Goal: Transaction & Acquisition: Purchase product/service

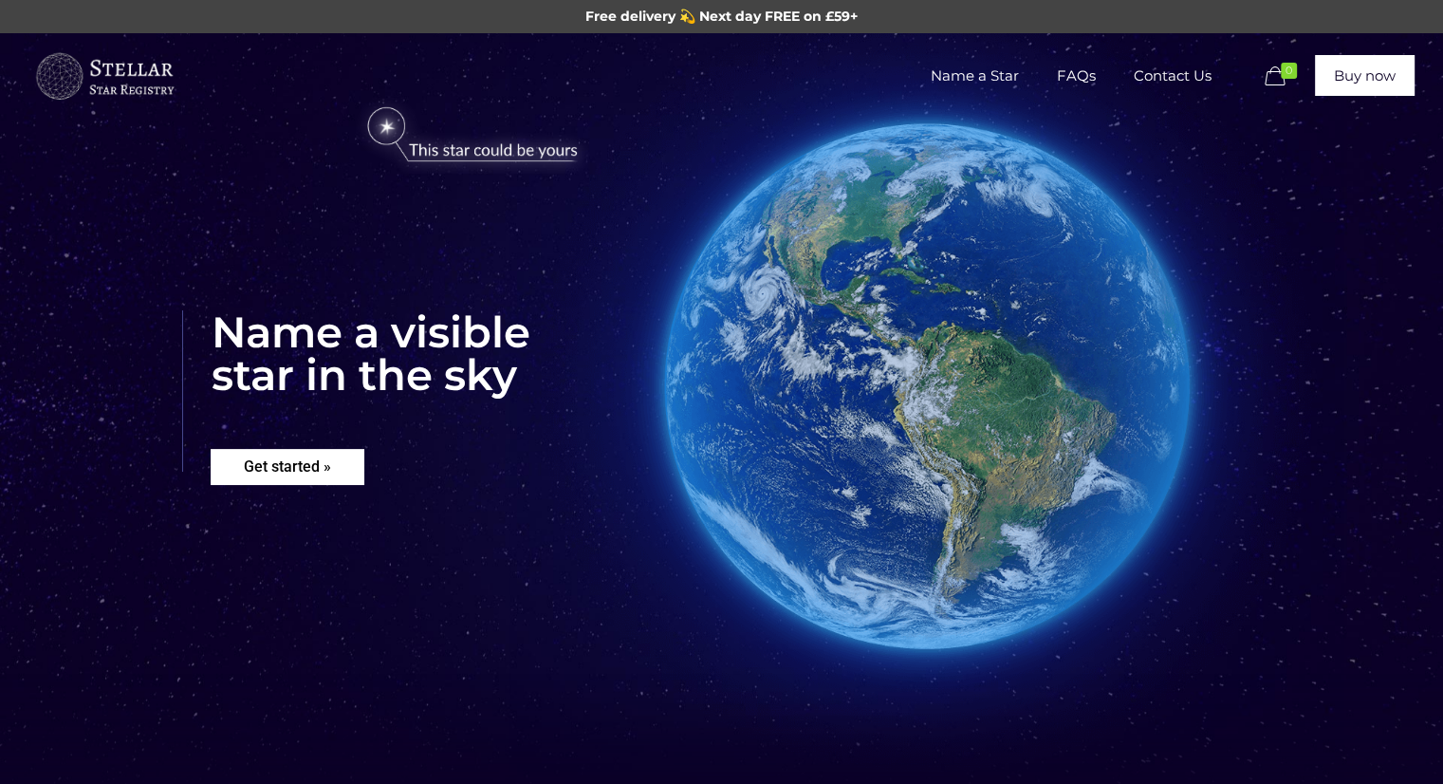
click at [299, 464] on rs-layer "Get started »" at bounding box center [288, 467] width 154 height 36
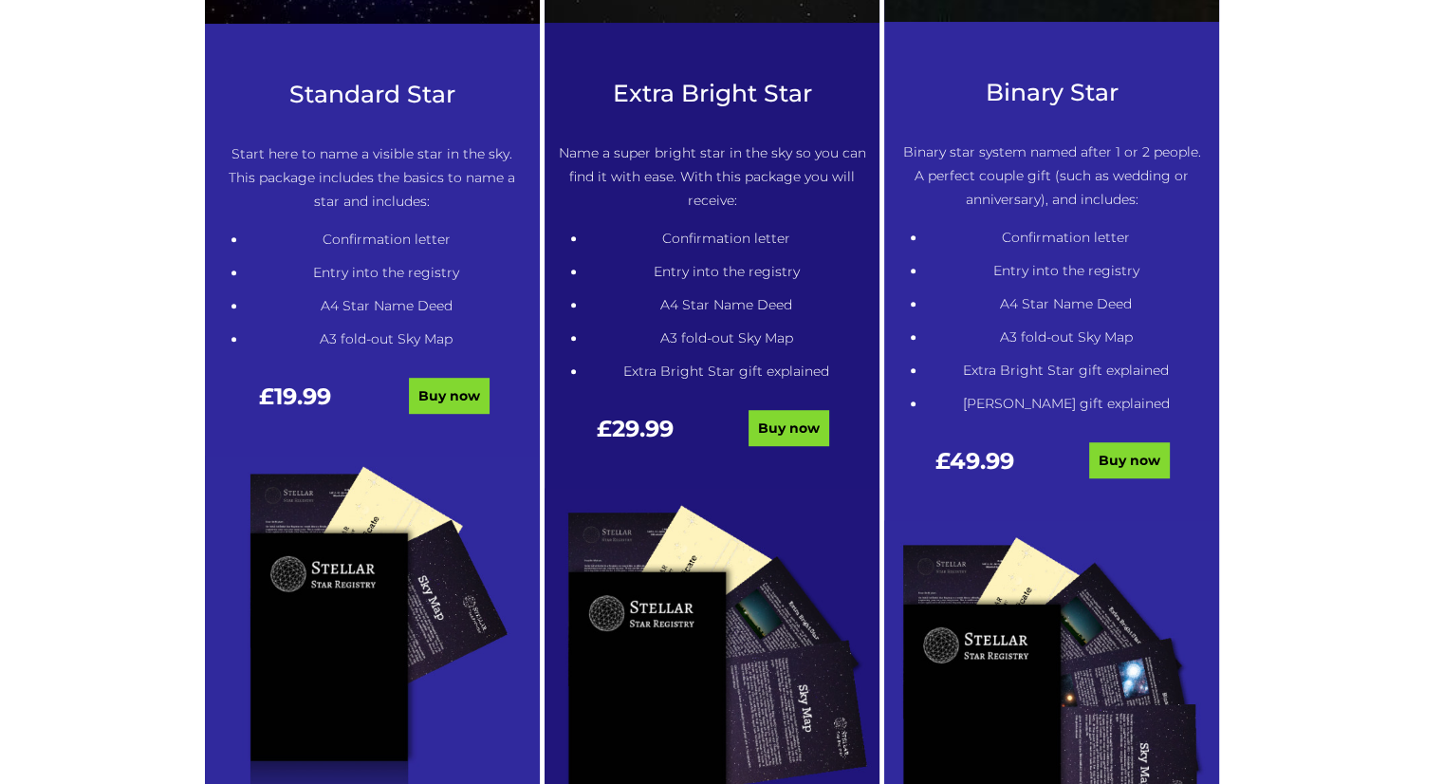
scroll to position [1153, 0]
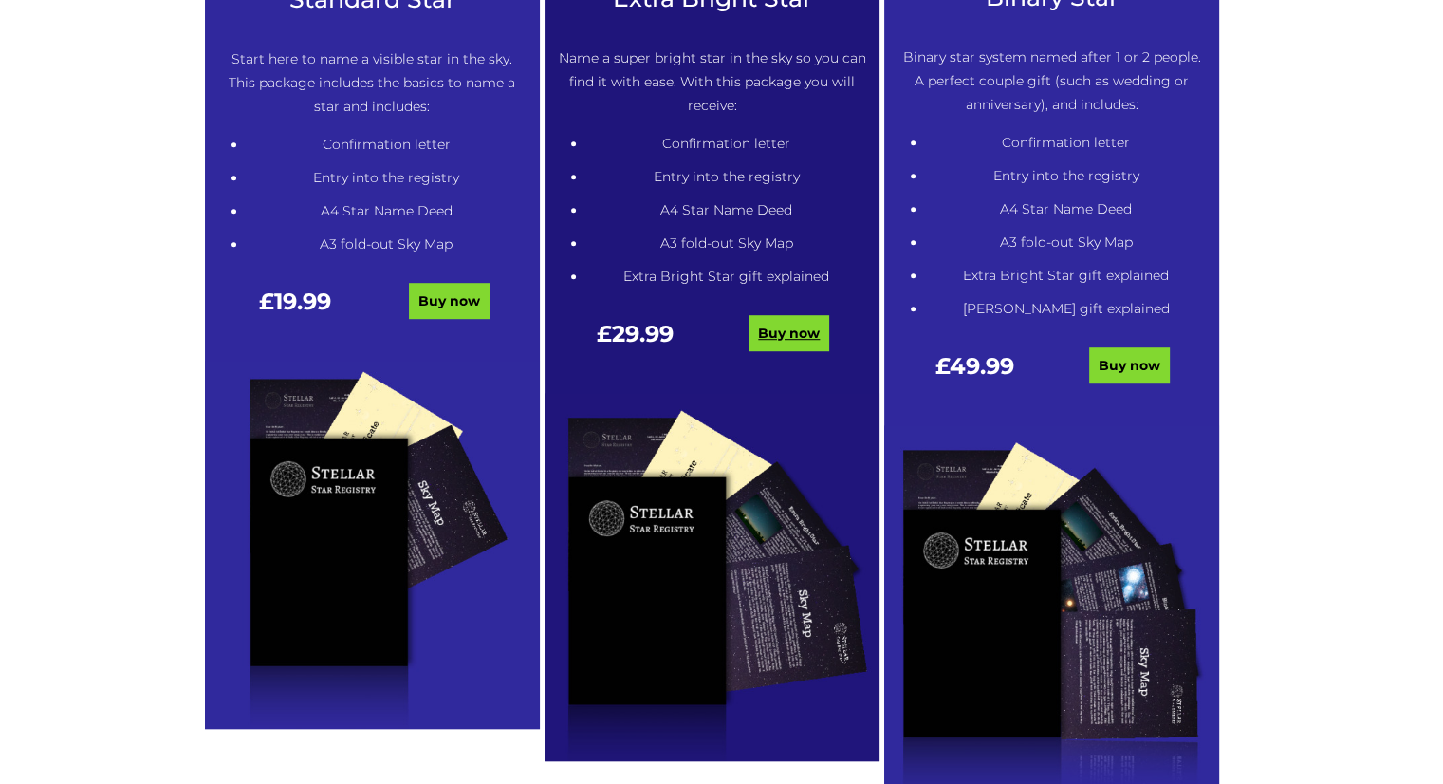
click at [818, 318] on link "Buy now" at bounding box center [789, 333] width 81 height 36
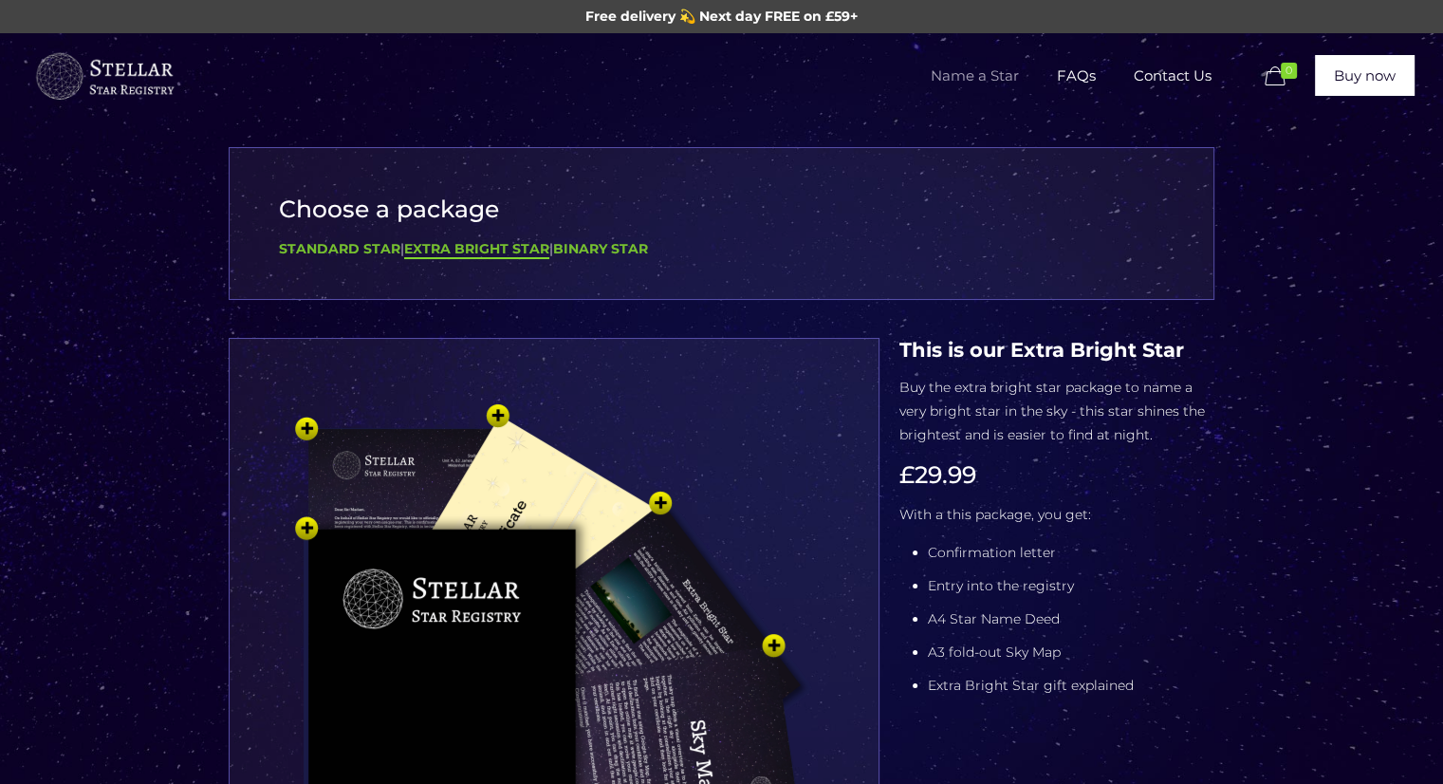
scroll to position [380, 0]
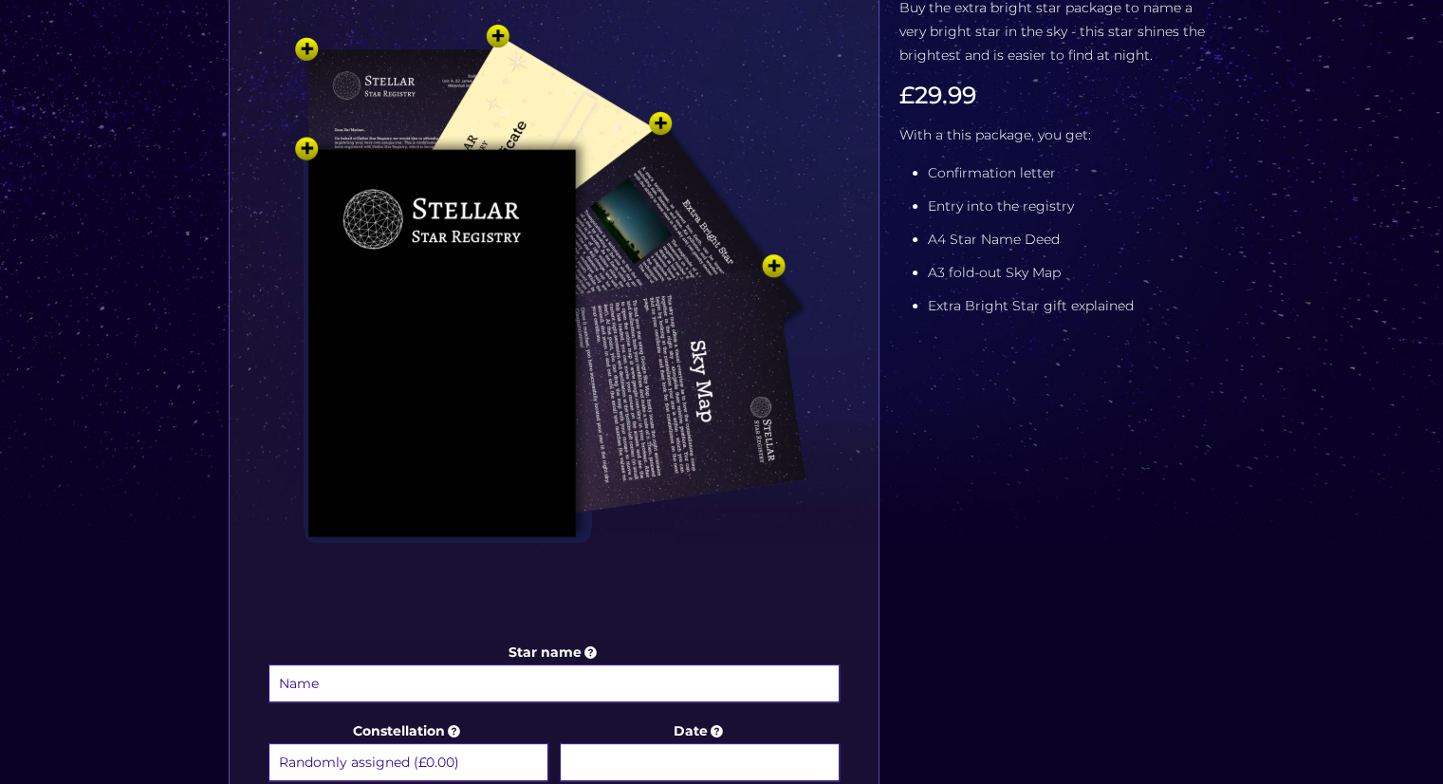
click at [765, 270] on img at bounding box center [553, 320] width 569 height 626
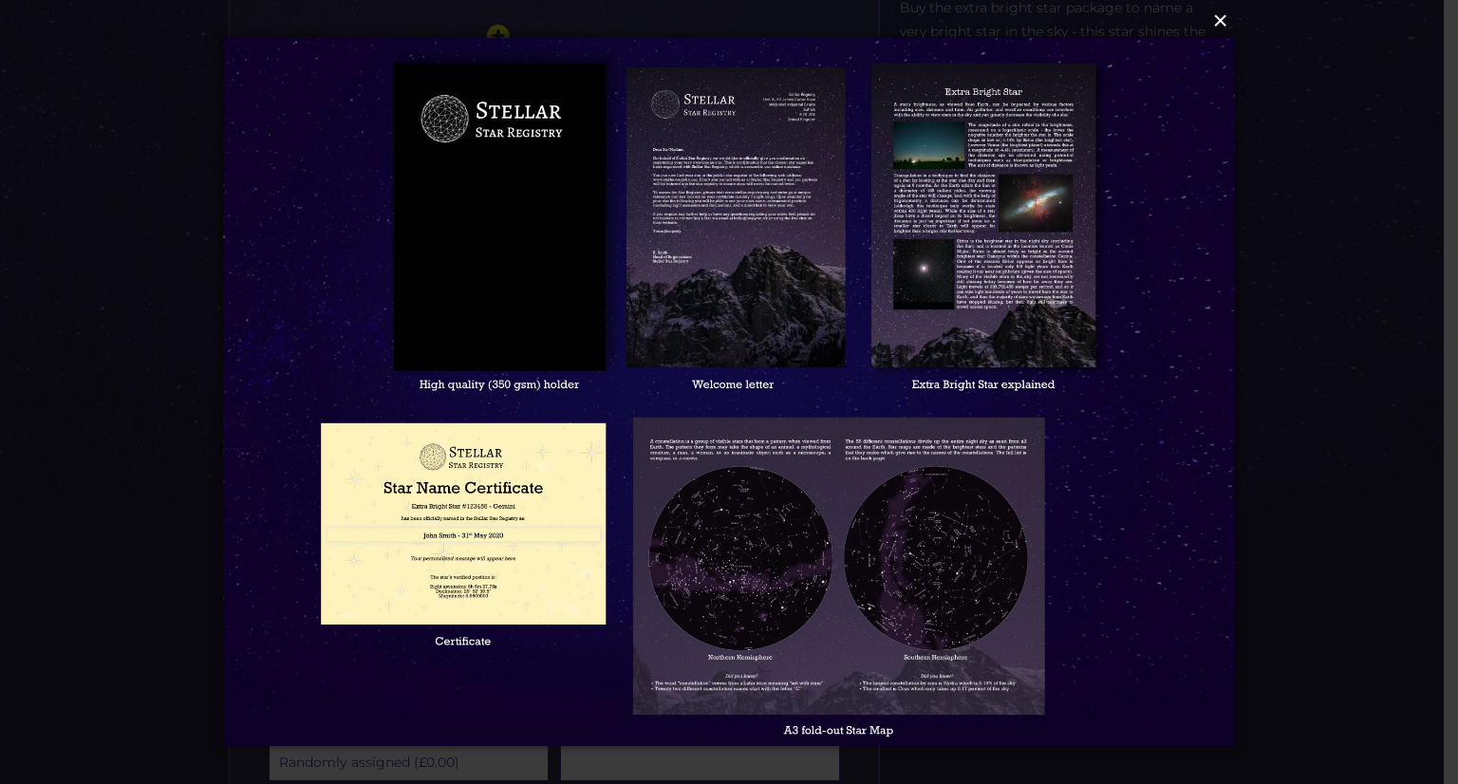
click at [1223, 16] on button "×" at bounding box center [728, 21] width 1012 height 42
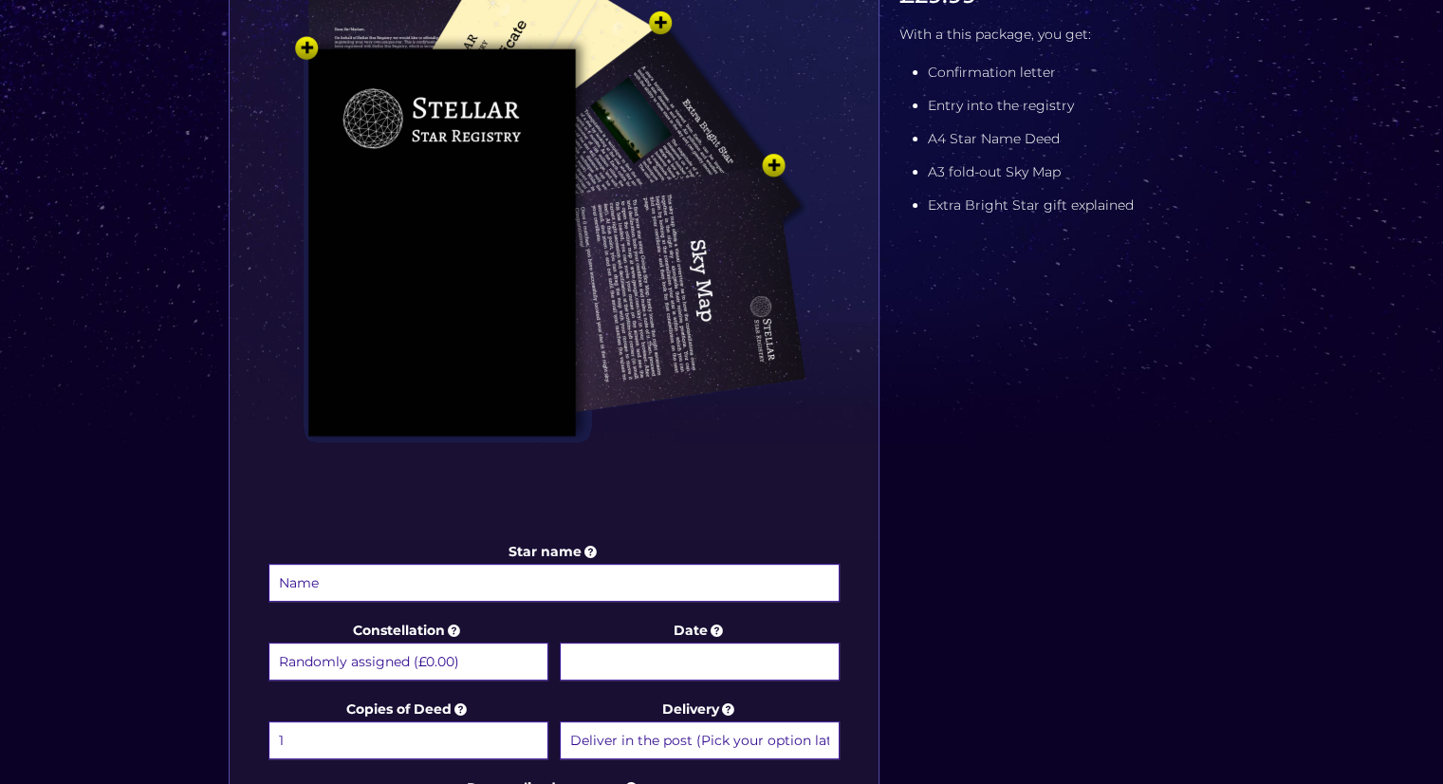
scroll to position [664, 0]
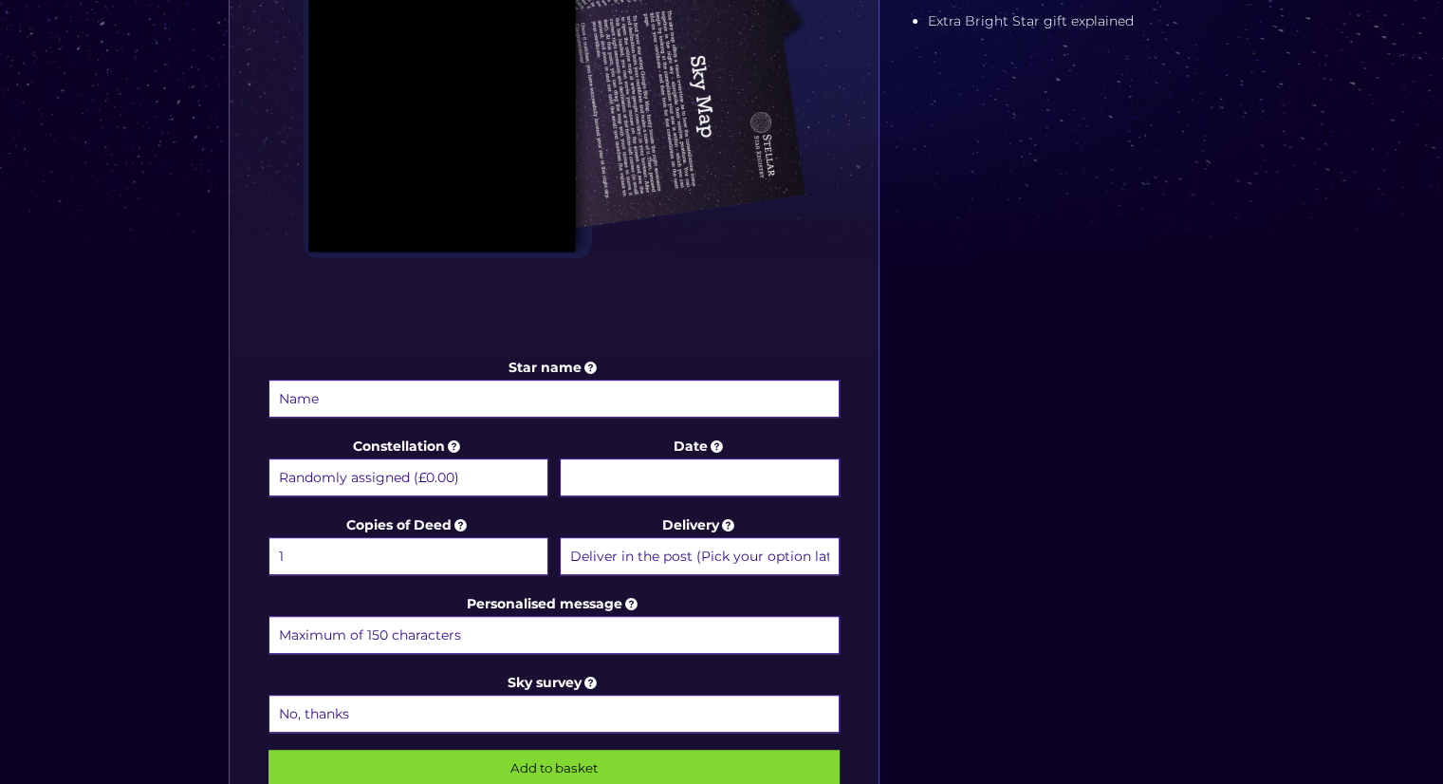
click at [455, 401] on input "Star name" at bounding box center [555, 399] width 572 height 38
type input "Elvis Estrella"
click at [372, 479] on select "Randomly assigned (£0.00) Aquarius - 20 Jan - 18 Feb (+£9.99) Aries - 21 Mar - …" at bounding box center [409, 477] width 280 height 38
click at [441, 443] on label "Constellation Randomly assigned (£0.00) Aquarius - 20 Jan - 18 Feb (+£9.99) Ari…" at bounding box center [409, 467] width 280 height 65
click at [441, 458] on select "Randomly assigned (£0.00) Aquarius - 20 Jan - 18 Feb (+£9.99) Aries - 21 Mar - …" at bounding box center [409, 477] width 280 height 38
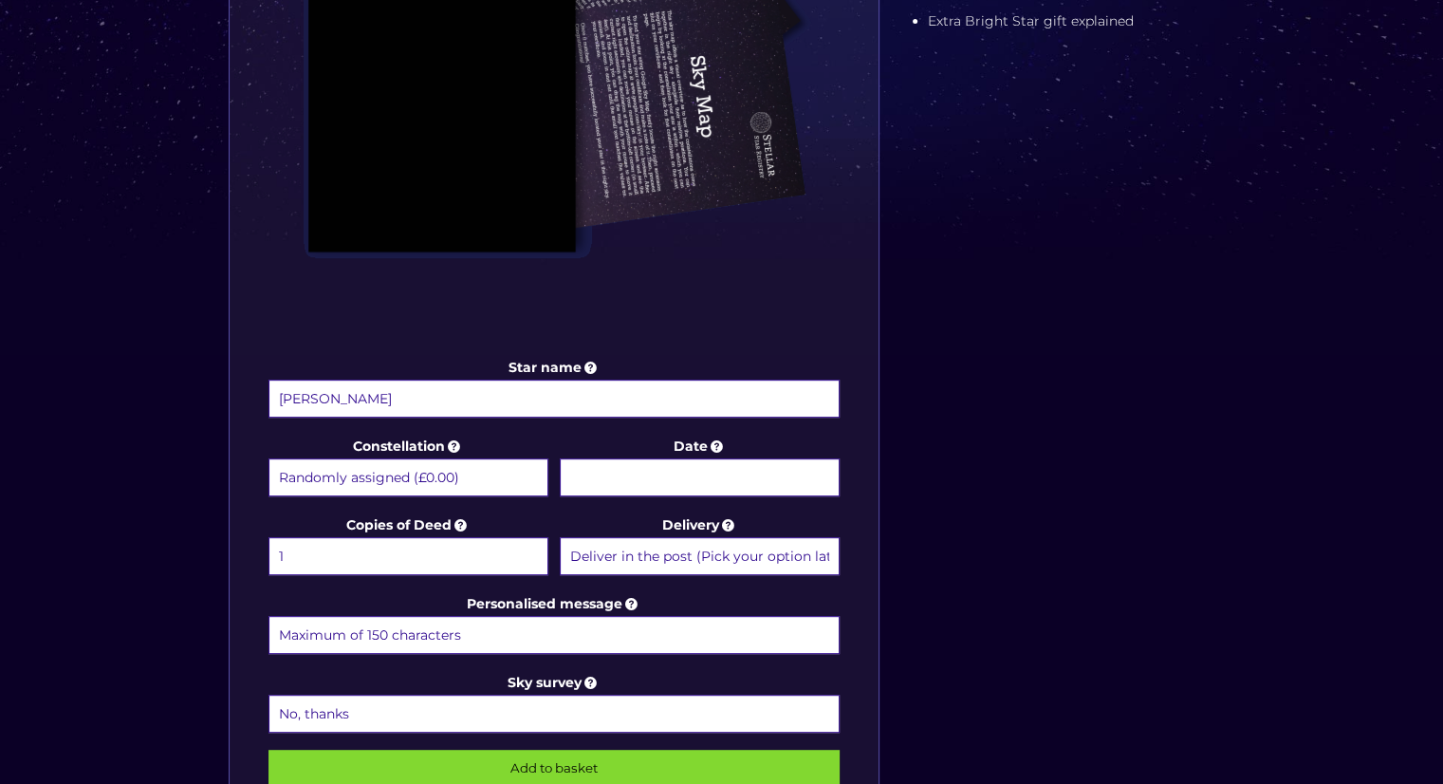
click at [450, 458] on select "Randomly assigned (£0.00) Aquarius - 20 Jan - 18 Feb (+£9.99) Aries - 21 Mar - …" at bounding box center [409, 477] width 280 height 38
select select "Corona Borealis - For the true romantic (+£9.99)"
click at [269, 458] on select "Randomly assigned (£0.00) Aquarius - 20 Jan - 18 Feb (+£9.99) Aries - 21 Mar - …" at bounding box center [409, 477] width 280 height 38
click at [646, 467] on input "Date" at bounding box center [700, 477] width 280 height 38
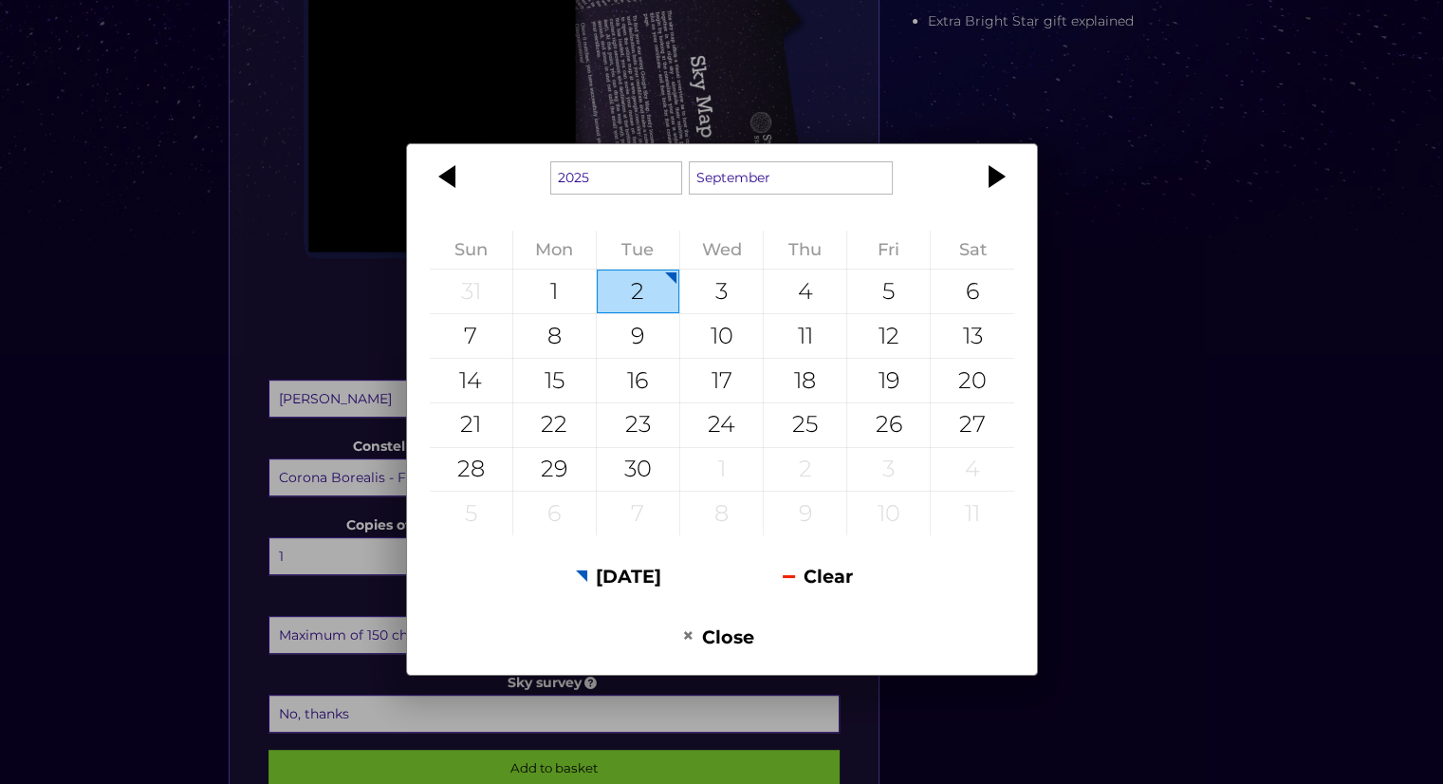
click at [1168, 478] on div "1925 1926 1927 1928 1929 1930 1931 1932 1933 1934 1935 1936 1937 1938 1939 1940…" at bounding box center [721, 392] width 1443 height 784
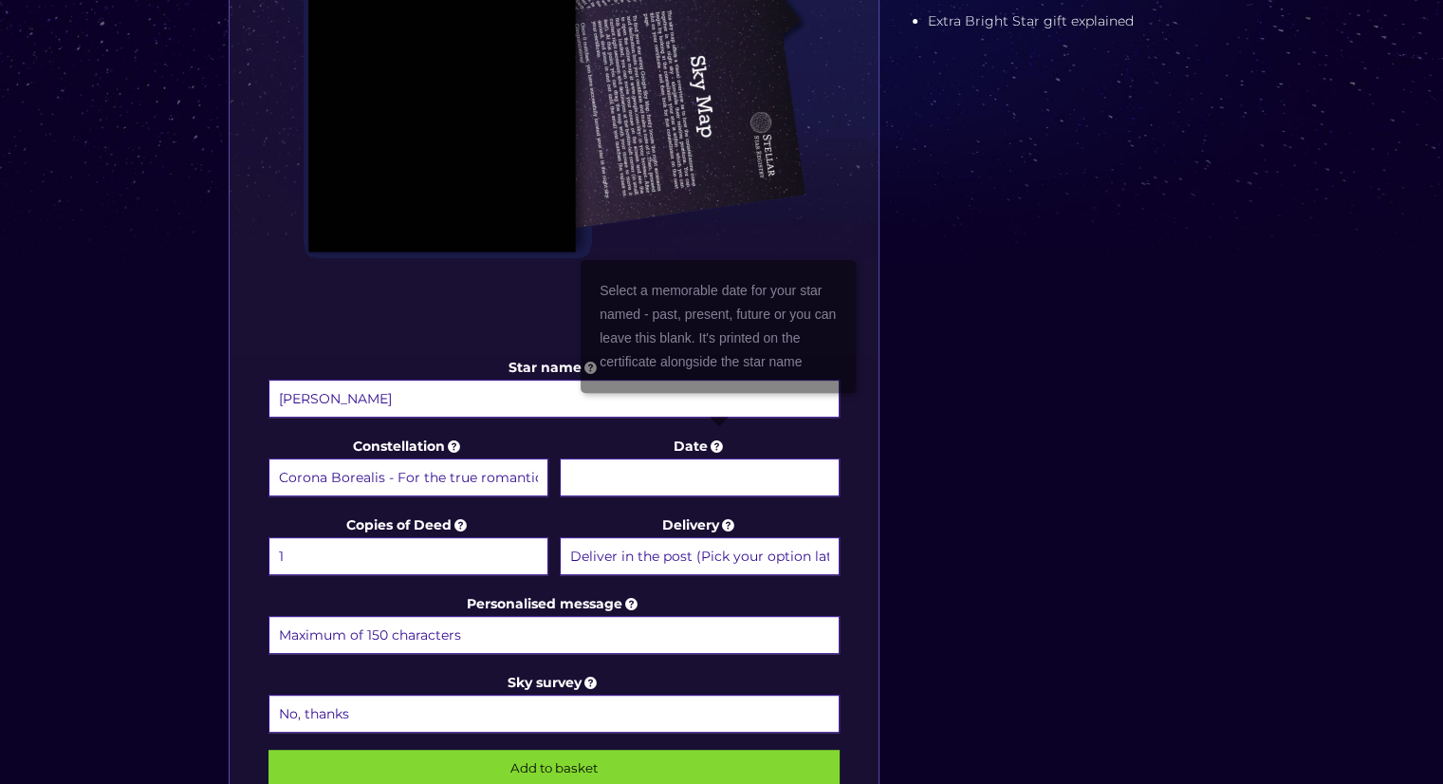
click at [719, 445] on icon at bounding box center [717, 445] width 19 height 17
click at [719, 458] on input "Date" at bounding box center [700, 477] width 280 height 38
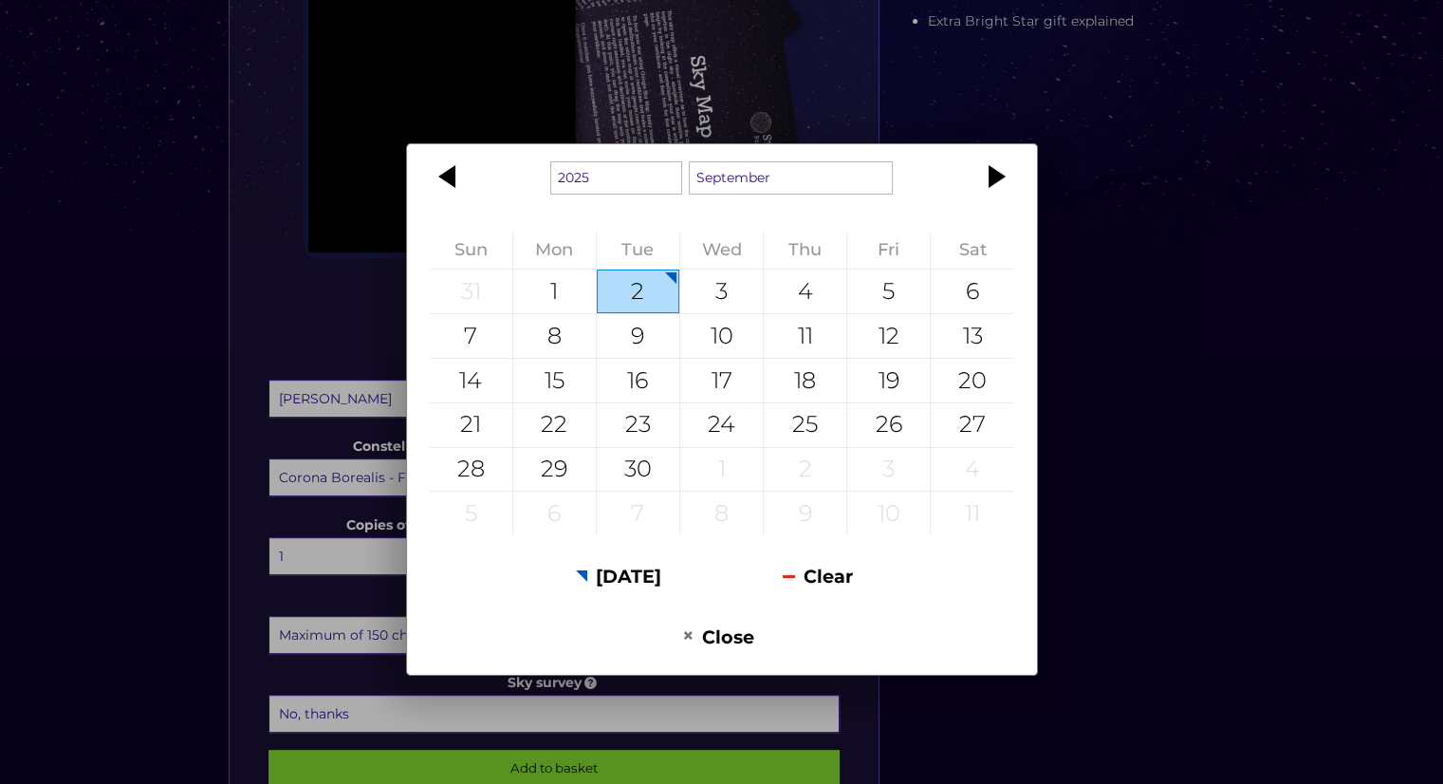
click at [1137, 267] on div "1925 1926 1927 1928 1929 1930 1931 1932 1933 1934 1935 1936 1937 1938 1939 1940…" at bounding box center [721, 392] width 1443 height 784
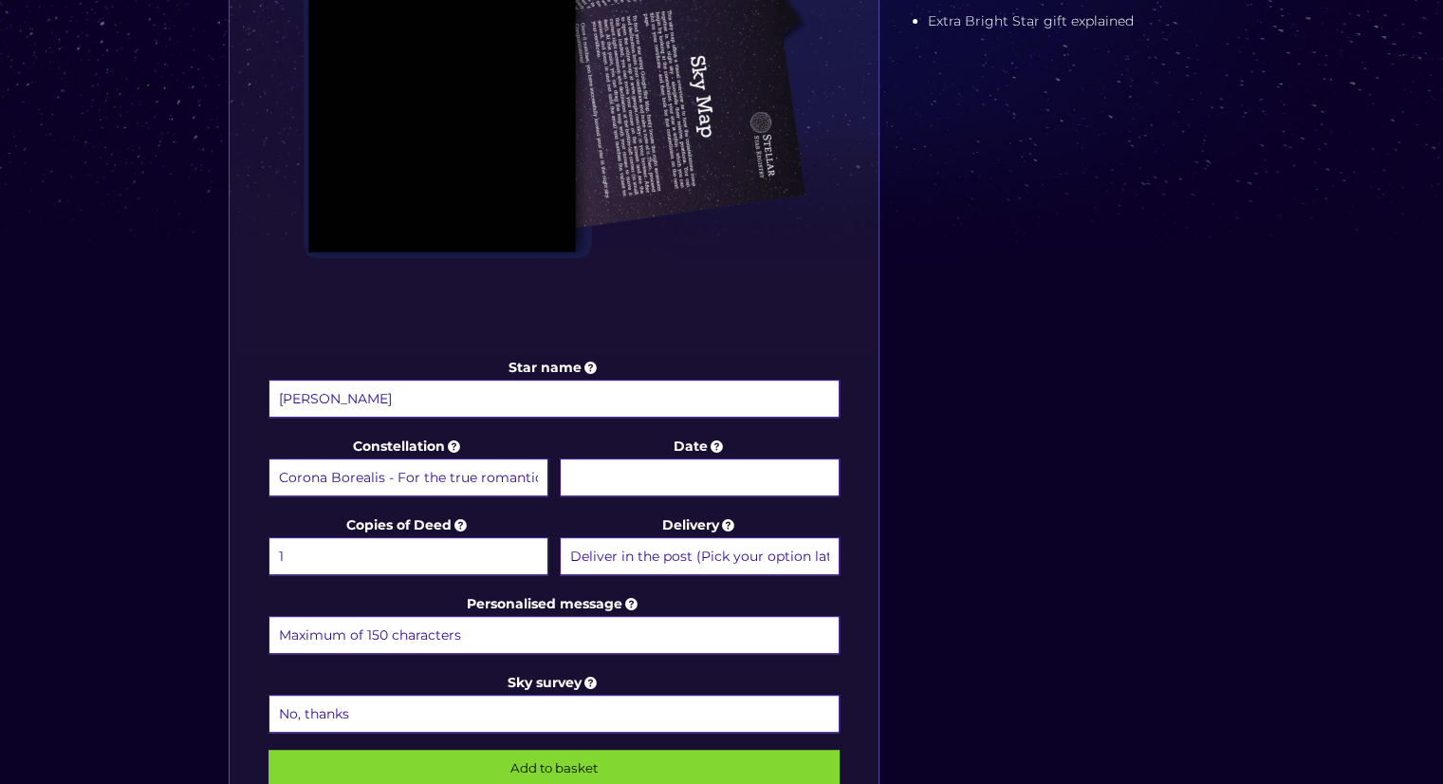
click at [681, 477] on input "Date" at bounding box center [700, 477] width 280 height 38
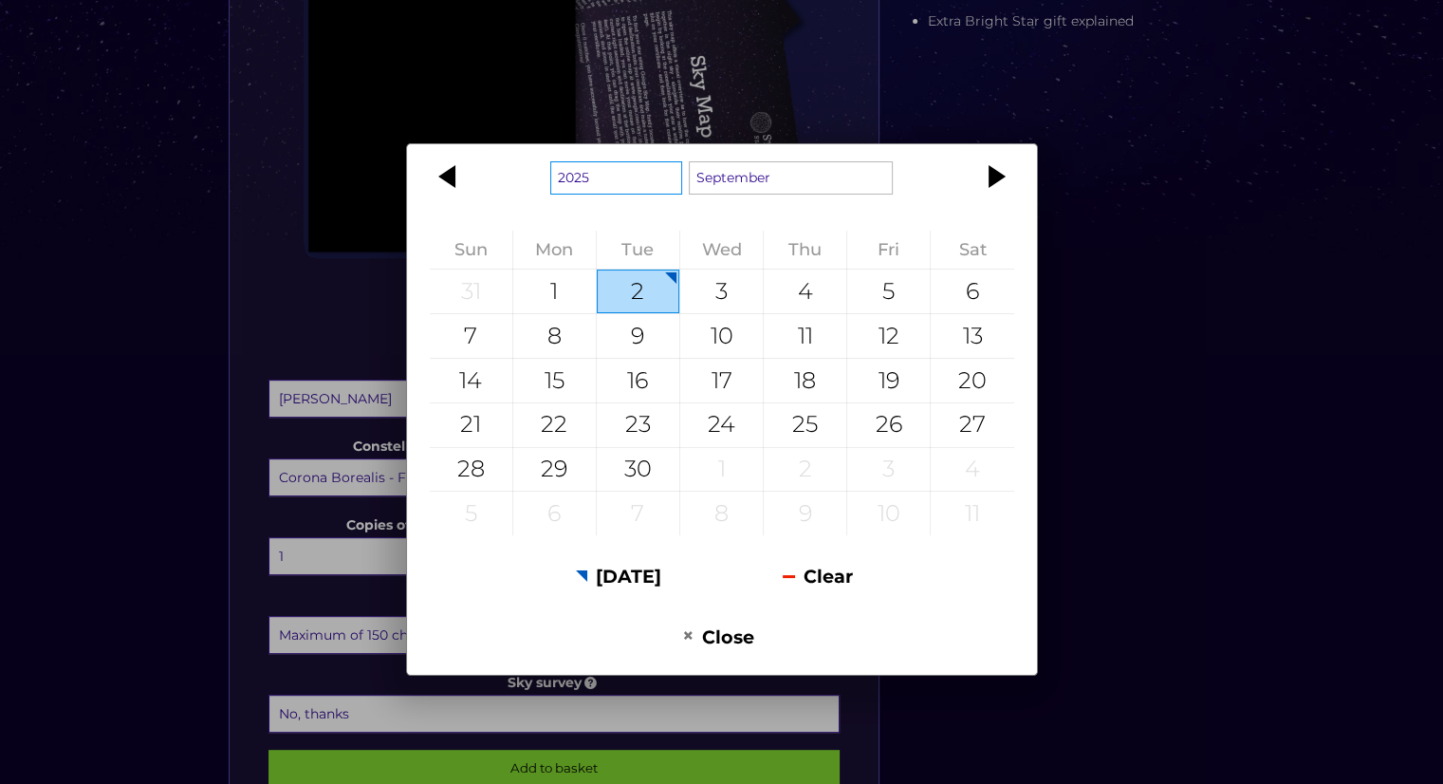
click at [636, 190] on select "1925 1926 1927 1928 1929 1930 1931 1932 1933 1934 1935 1936 1937 1938 1939 1940…" at bounding box center [616, 177] width 132 height 33
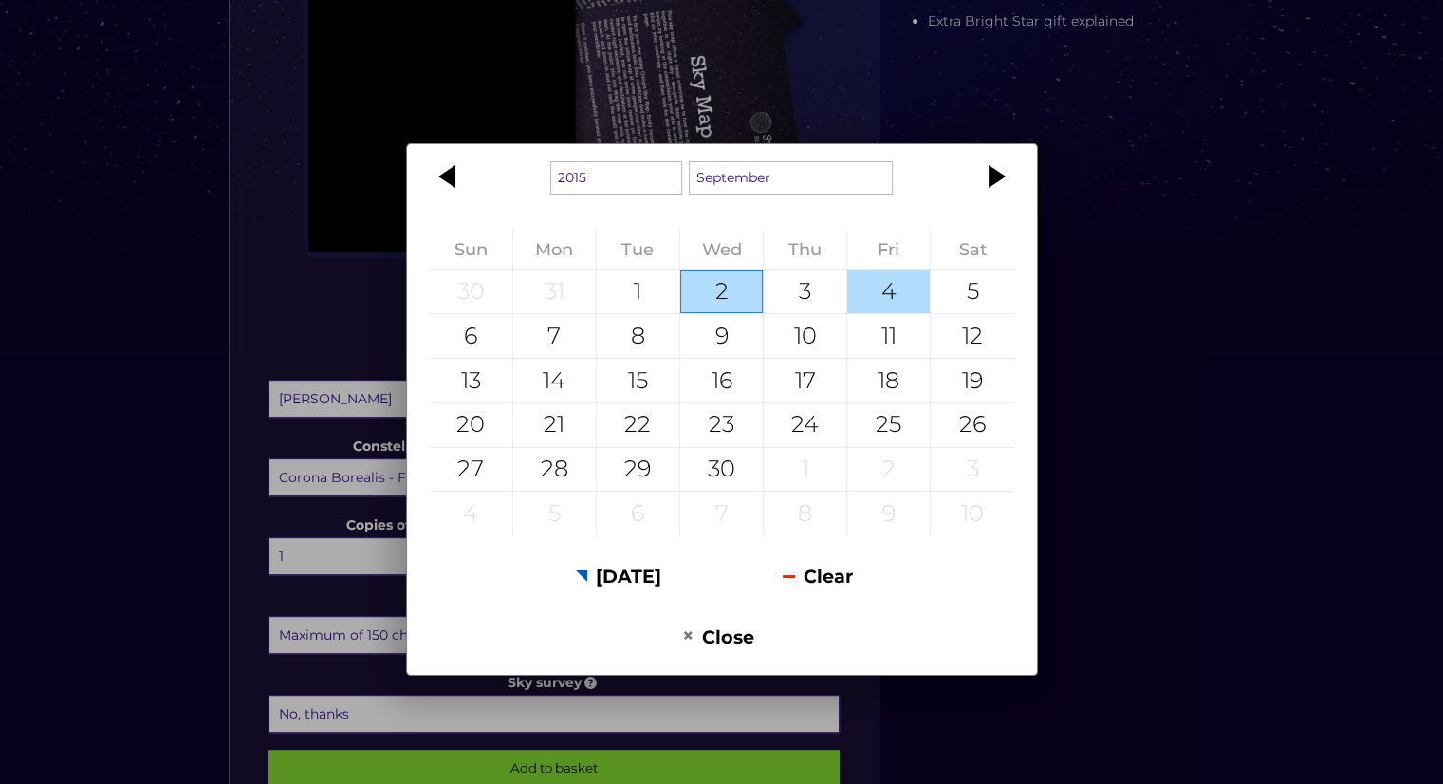
click at [883, 302] on div "4" at bounding box center [888, 291] width 83 height 44
type input "4 September 2015"
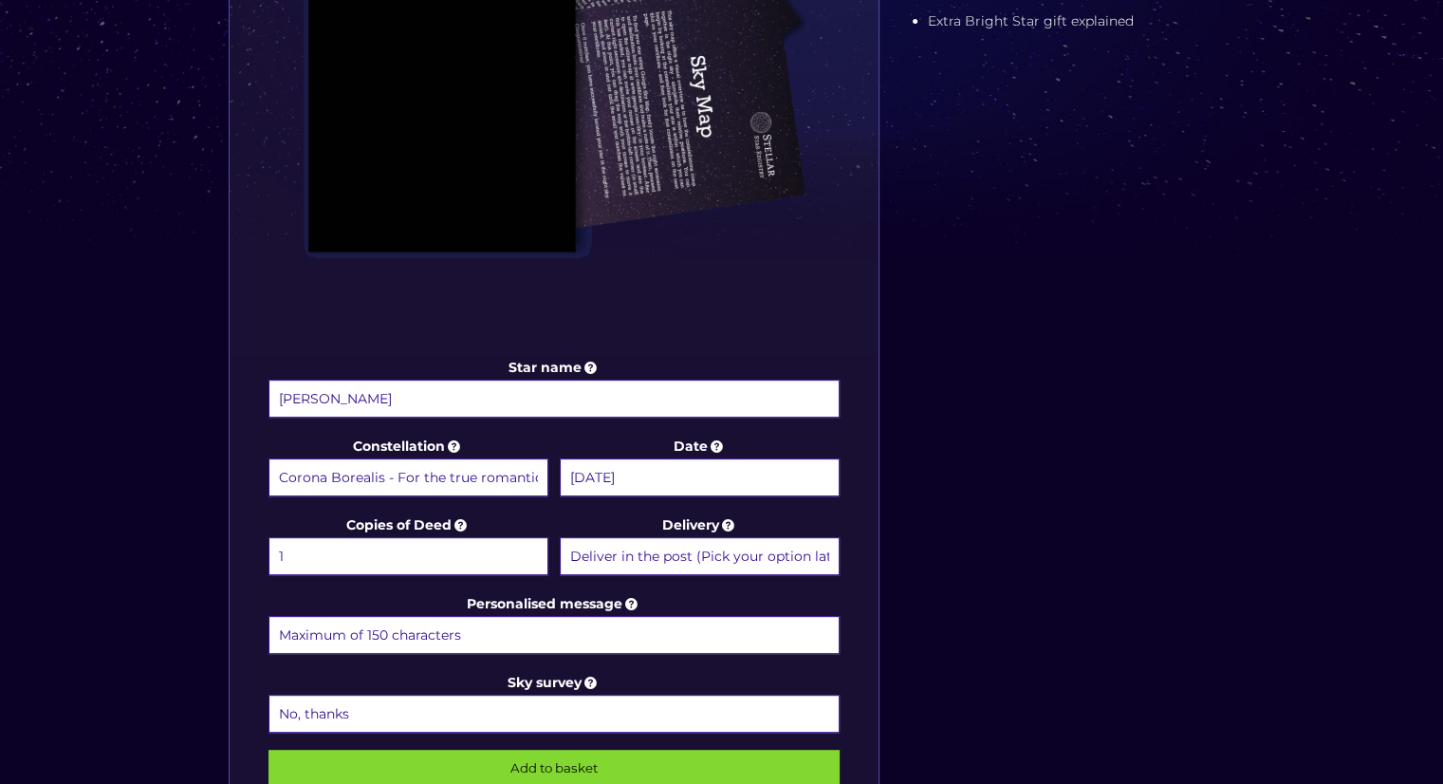
click at [411, 555] on select "1 2 (+£4.99) 3 (+£9.49) 4 (+£13.99) 5 (+£18.49) 6 (+£22.99) 7 (+£27.49) 8 (+£31…" at bounding box center [409, 556] width 280 height 38
click at [269, 537] on select "1 2 (+£4.99) 3 (+£9.49) 4 (+£13.99) 5 (+£18.49) 6 (+£22.99) 7 (+£27.49) 8 (+£31…" at bounding box center [409, 556] width 280 height 38
click at [701, 552] on select "Deliver in the post (Pick your option later) Deliver in the post and by Email (…" at bounding box center [700, 556] width 280 height 38
click at [560, 537] on select "Deliver in the post (Pick your option later) Deliver in the post and by Email (…" at bounding box center [700, 556] width 280 height 38
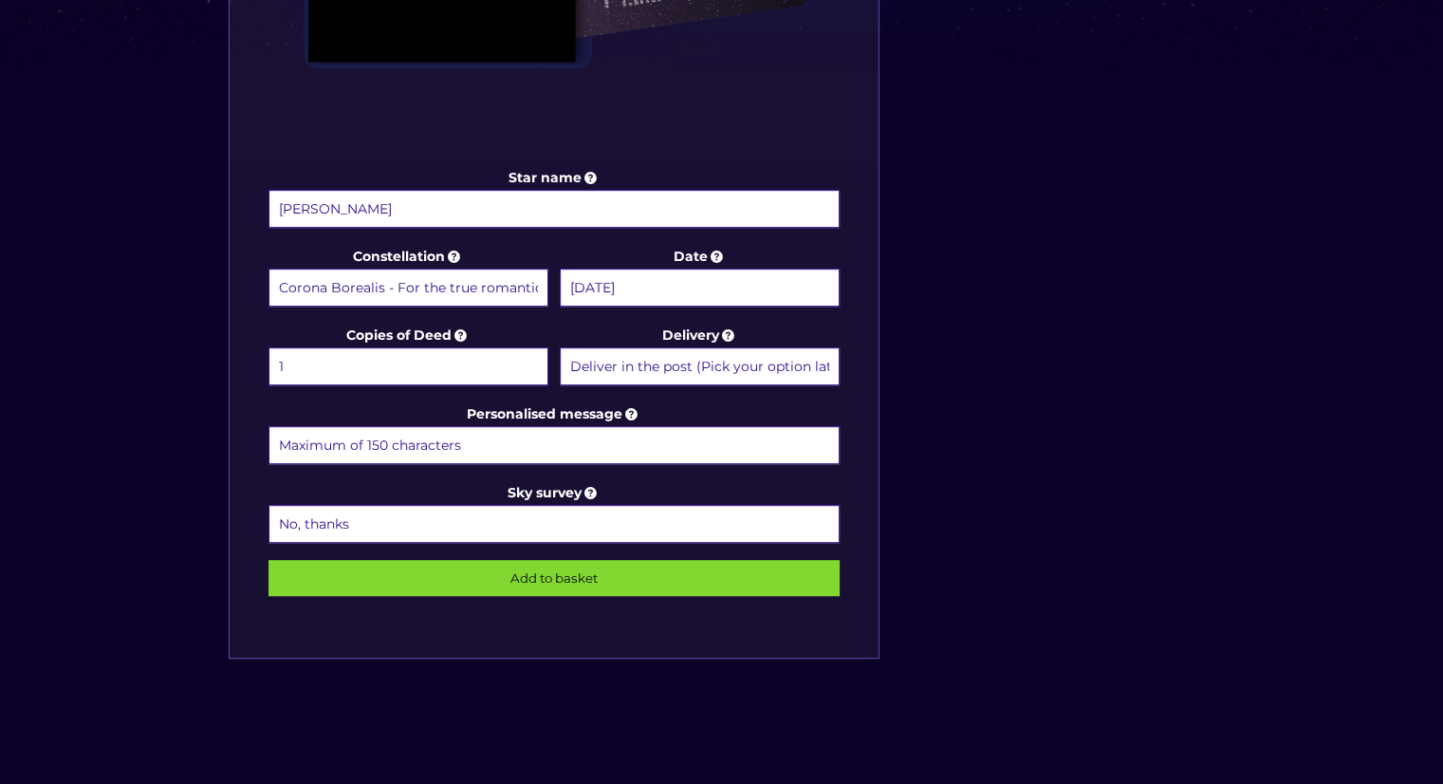
click at [490, 449] on input "Personalised message" at bounding box center [555, 445] width 572 height 38
paste input "On our 10th anniversary, we celebrate not only our love but also the brightest …"
click at [759, 443] on input "On our 10th anniversary, we celebrate not only our love but also the brightest …" at bounding box center [555, 445] width 572 height 38
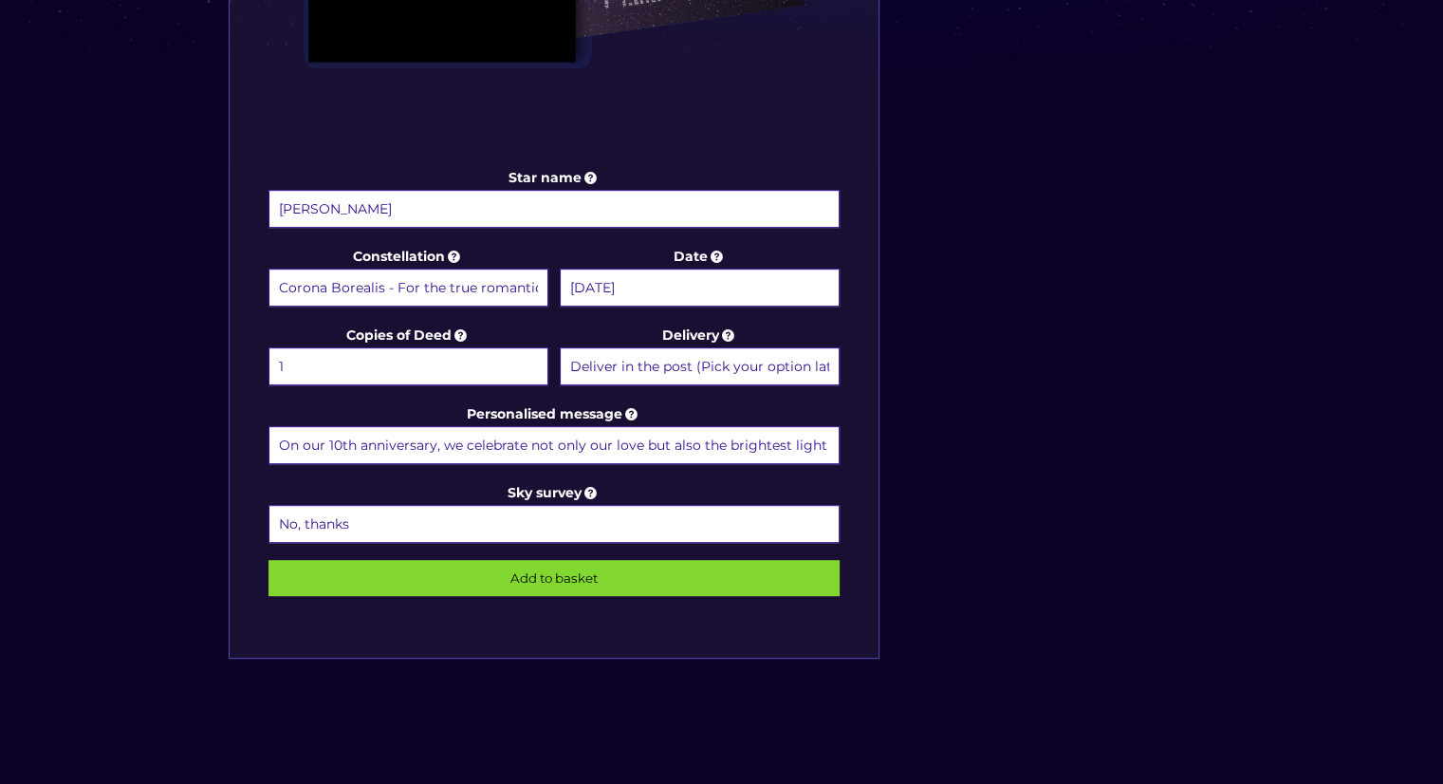
drag, startPoint x: 702, startPoint y: 427, endPoint x: 0, endPoint y: 416, distance: 702.3
click at [0, 416] on div "Choose a package Standard Star | Extra Bright Star | Binary Star Star name Elvi…" at bounding box center [721, 20] width 1443 height 1683
click at [291, 440] on input "On our 10th anniversary, we celebrate not only our love but also the brightest …" at bounding box center [555, 445] width 572 height 38
drag, startPoint x: 484, startPoint y: 430, endPoint x: 630, endPoint y: 440, distance: 146.5
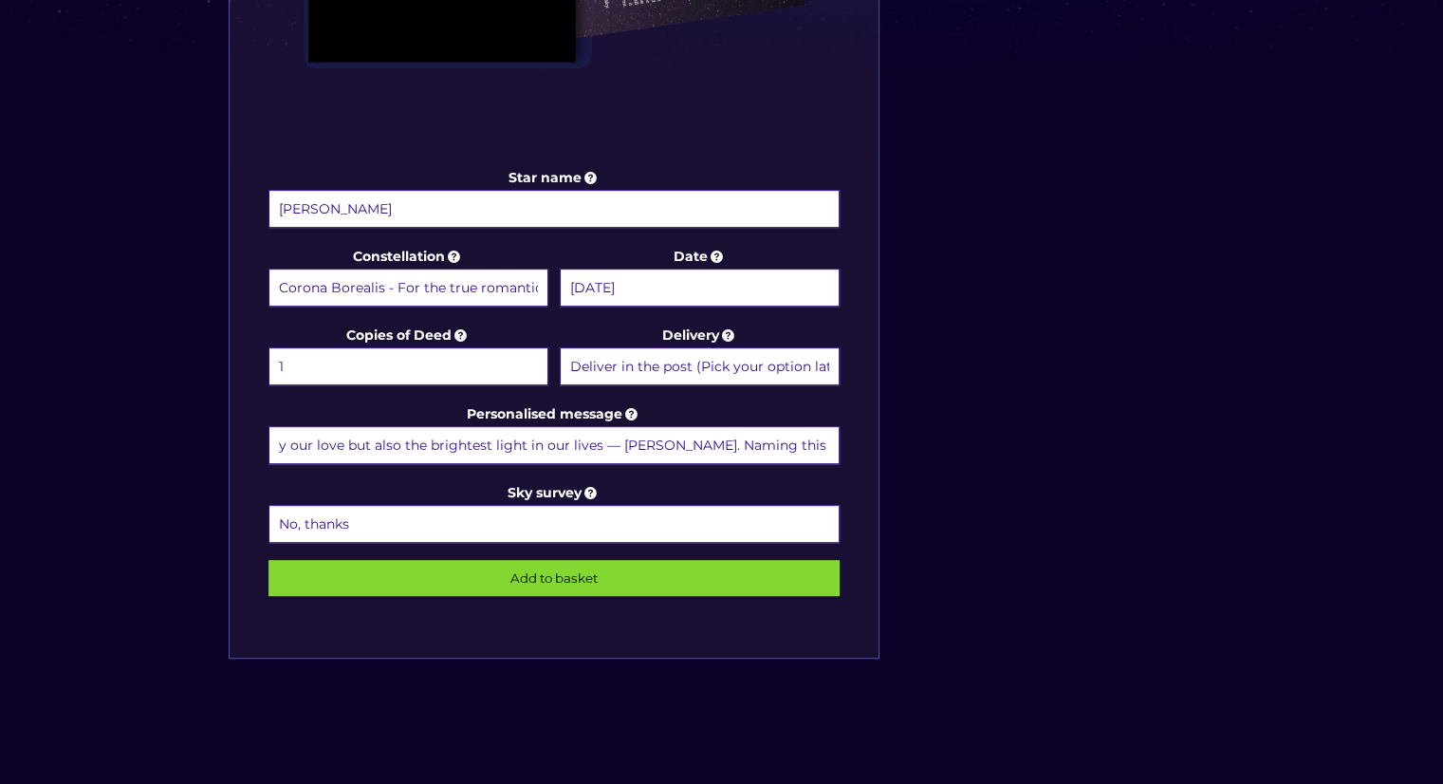
click at [646, 440] on input "On our 10th anniversary, we celebrate not only our love but also the brightest …" at bounding box center [555, 445] width 572 height 38
drag, startPoint x: 648, startPoint y: 438, endPoint x: 684, endPoint y: 439, distance: 36.1
click at [649, 438] on input "On our 10th anniversary, we celebrate not only our love but also the brightest …" at bounding box center [555, 445] width 572 height 38
click at [684, 439] on input "On our 10th anniversary, we celebrate not only our love but also the brightest …" at bounding box center [555, 445] width 572 height 38
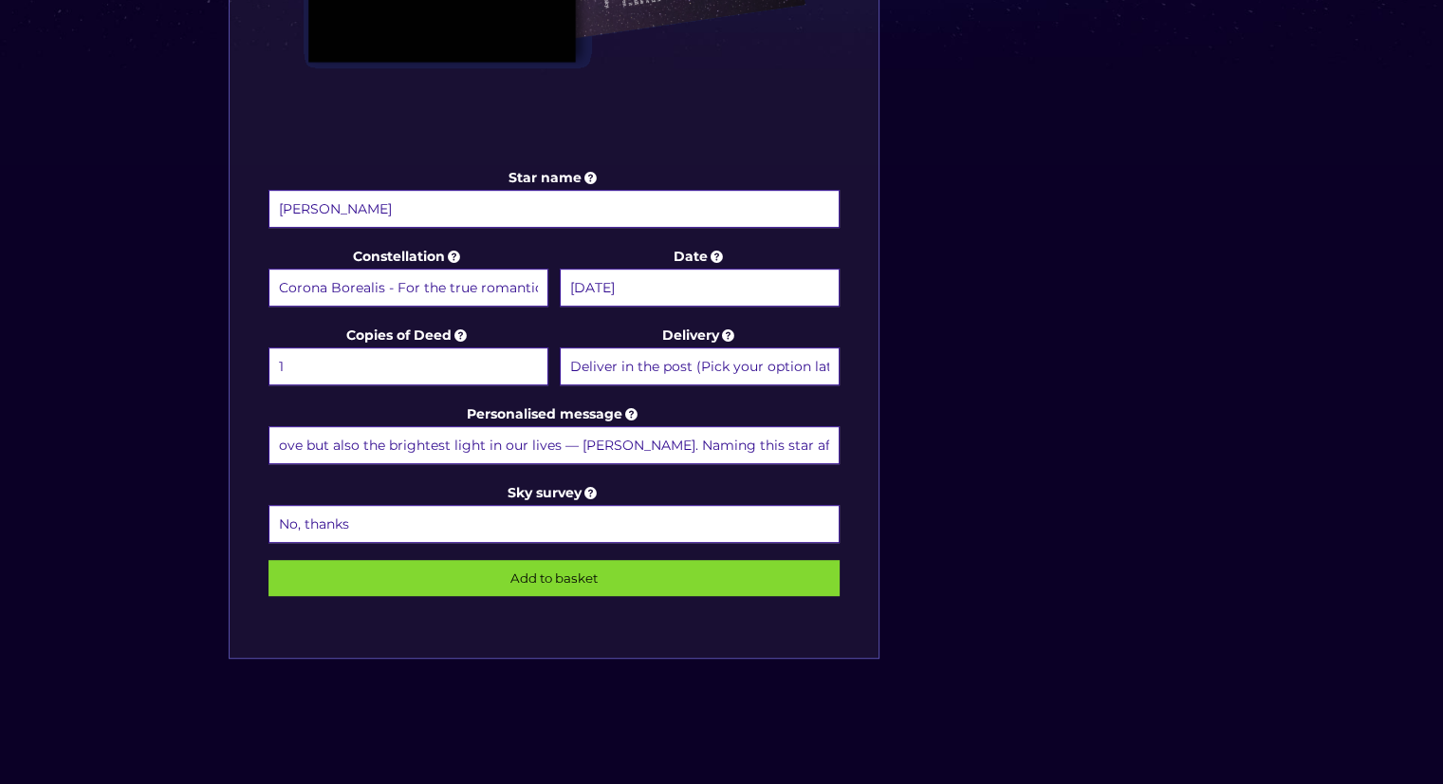
drag, startPoint x: 573, startPoint y: 434, endPoint x: 556, endPoint y: 434, distance: 17.1
click at [556, 434] on input "On our 10th anniversary, we celebrate not only our love but also the brightest …" at bounding box center [555, 445] width 572 height 38
drag, startPoint x: 593, startPoint y: 440, endPoint x: 829, endPoint y: 442, distance: 236.3
click at [861, 444] on div "Star name Elvis Estrella Star name two (Optional) Constellation Randomly assign…" at bounding box center [554, 71] width 650 height 1175
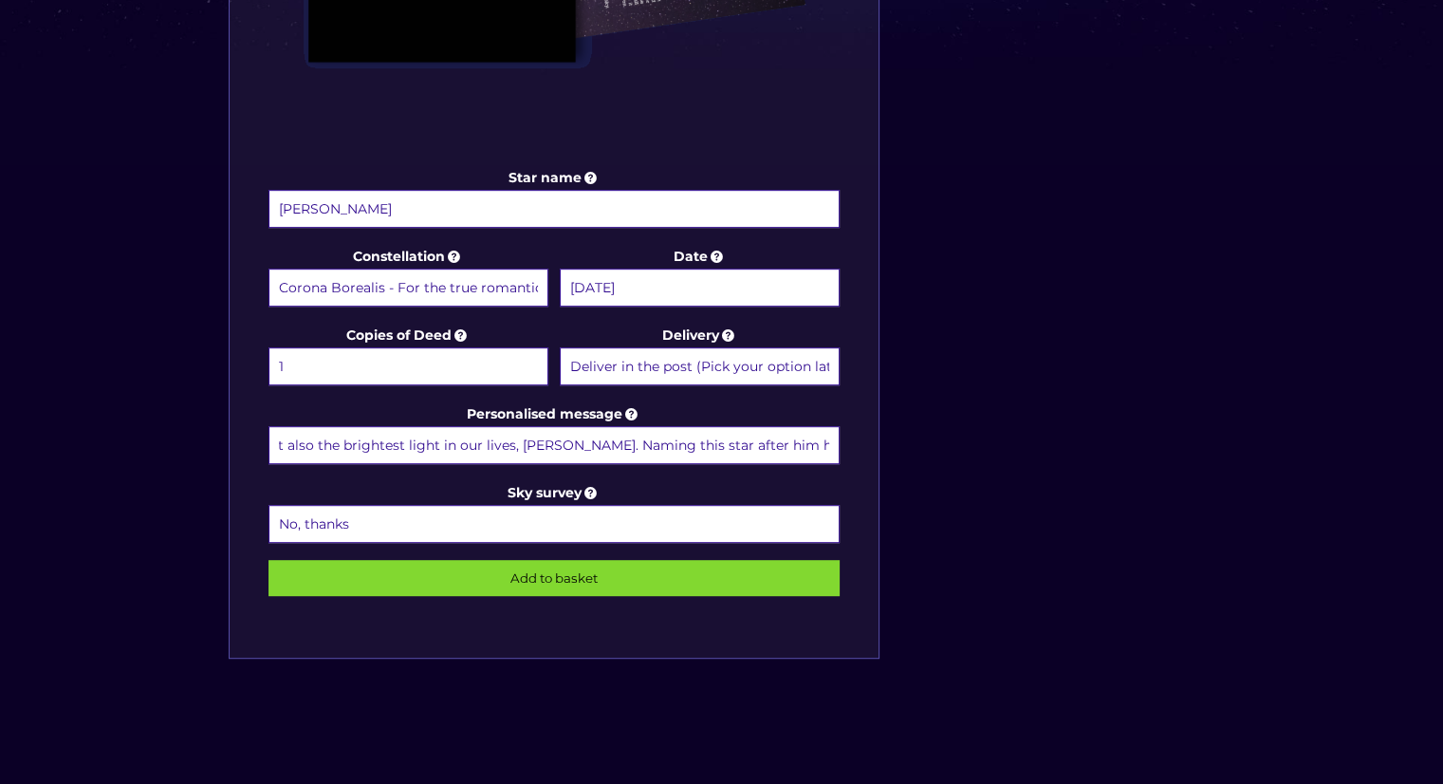
drag, startPoint x: 722, startPoint y: 441, endPoint x: 756, endPoint y: 439, distance: 34.2
click at [725, 441] on input "On our 10th anniversary, we celebrate not only our love but also the brightest …" at bounding box center [555, 445] width 572 height 38
click at [769, 436] on input "On our 10th anniversary, we celebrate not only our love but also the brightest …" at bounding box center [555, 445] width 572 height 38
drag, startPoint x: 774, startPoint y: 437, endPoint x: 865, endPoint y: 437, distance: 91.1
click at [865, 437] on div "Star name Elvis Estrella Star name two (Optional) Constellation Randomly assign…" at bounding box center [554, 71] width 650 height 1175
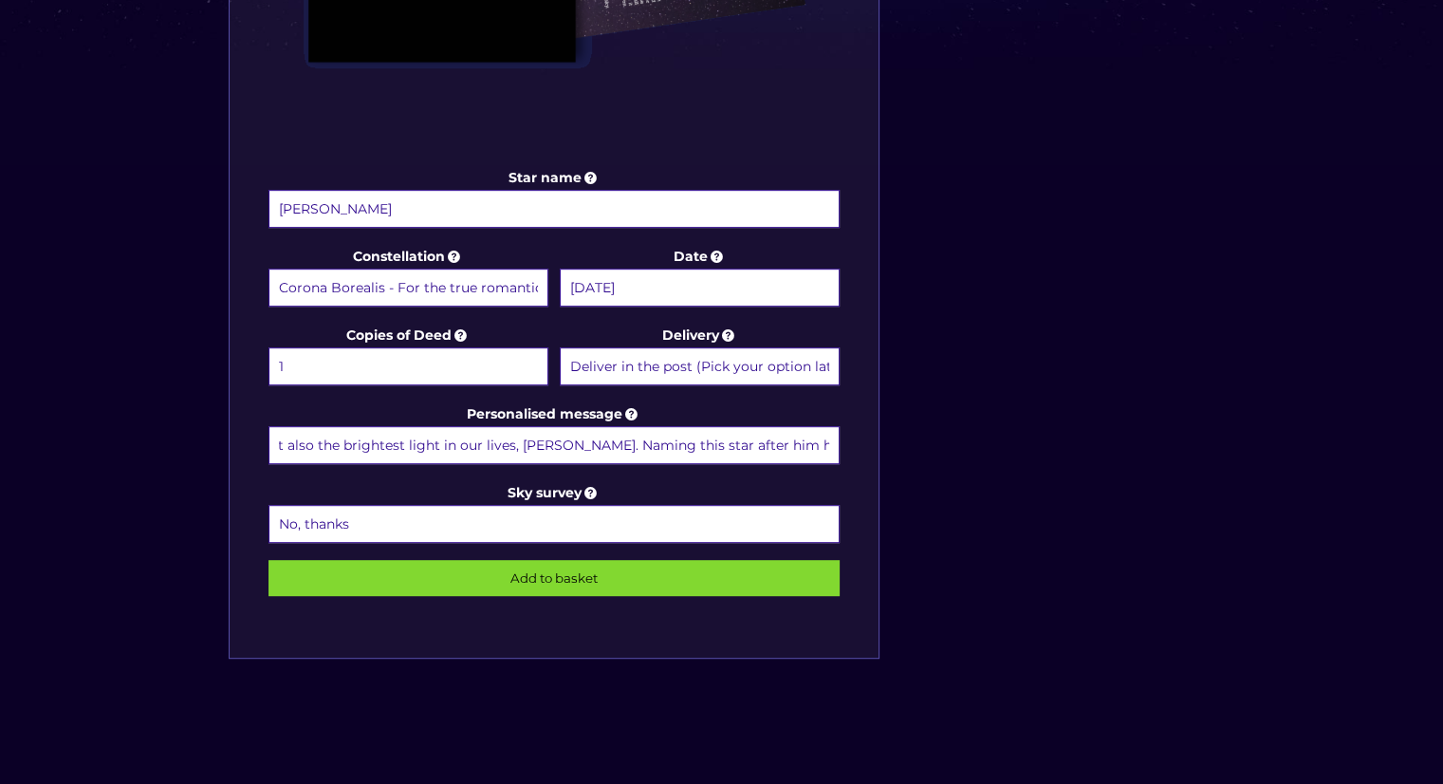
click at [835, 433] on input "On our 10th anniversary, we celebrate not only our love but also the brightest …" at bounding box center [555, 445] width 572 height 38
type input "On our 10th anniversary, we celebrate not only our love but also the brightest …"
click at [592, 484] on icon at bounding box center [591, 492] width 19 height 17
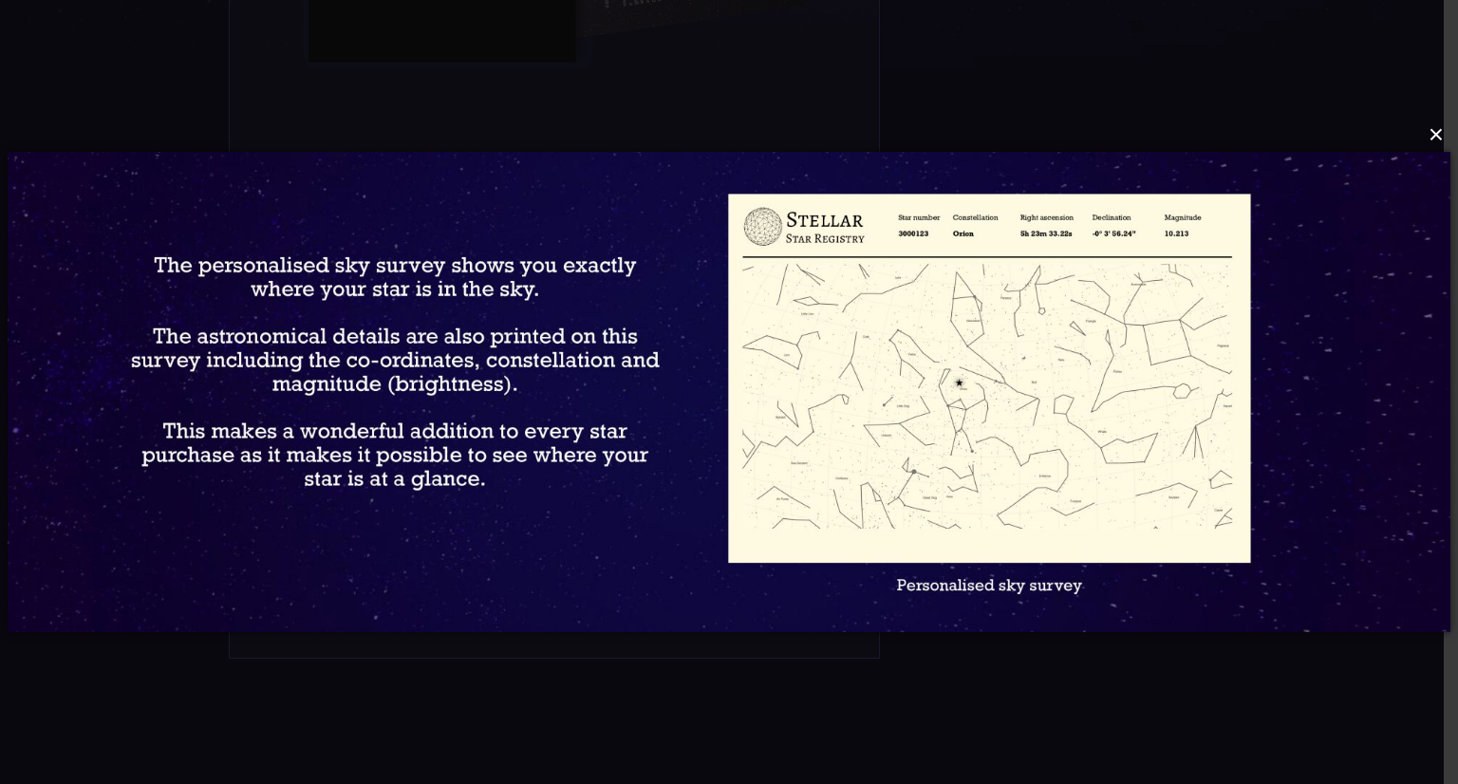
click at [596, 125] on button "×" at bounding box center [728, 135] width 1442 height 42
